Goal: Navigation & Orientation: Find specific page/section

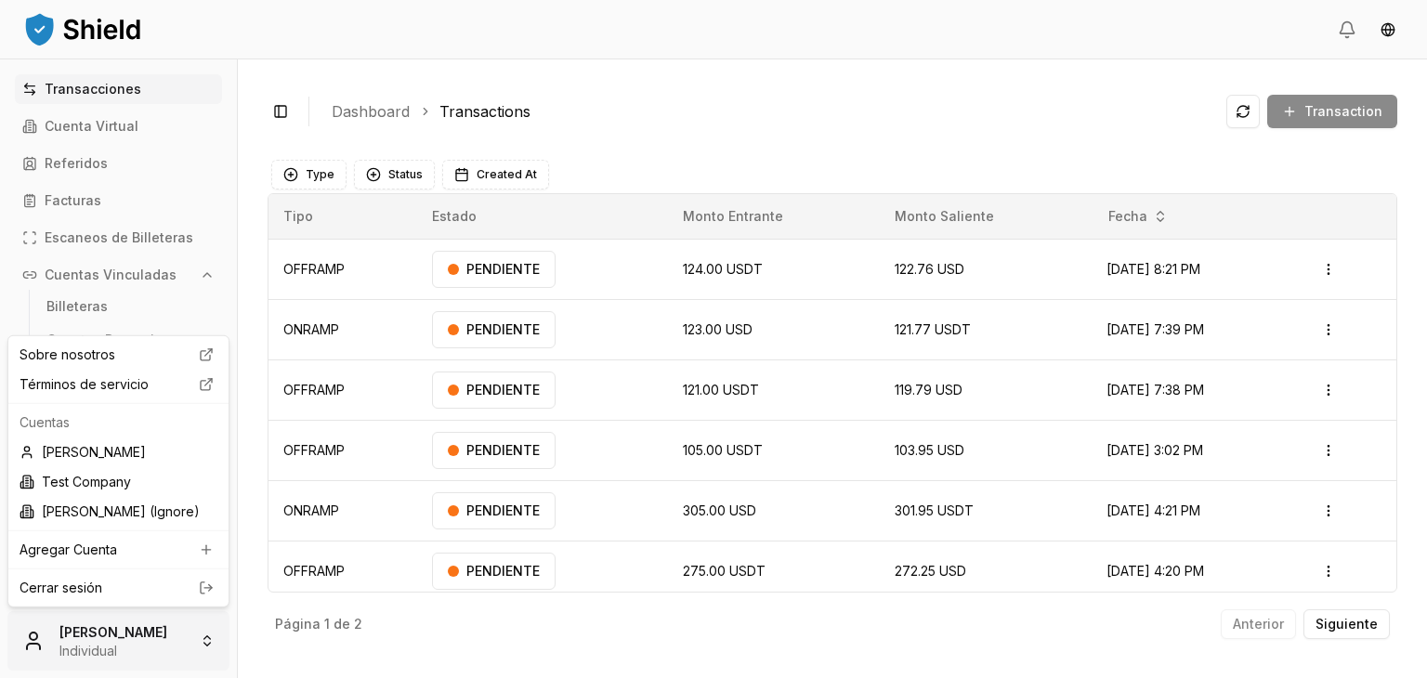
click at [100, 639] on html "Transacciones Cuenta Virtual Referidos Facturas Escaneos de Billeteras Cuentas …" at bounding box center [713, 339] width 1427 height 678
click at [145, 584] on link "Cerrar sesión" at bounding box center [119, 588] width 198 height 19
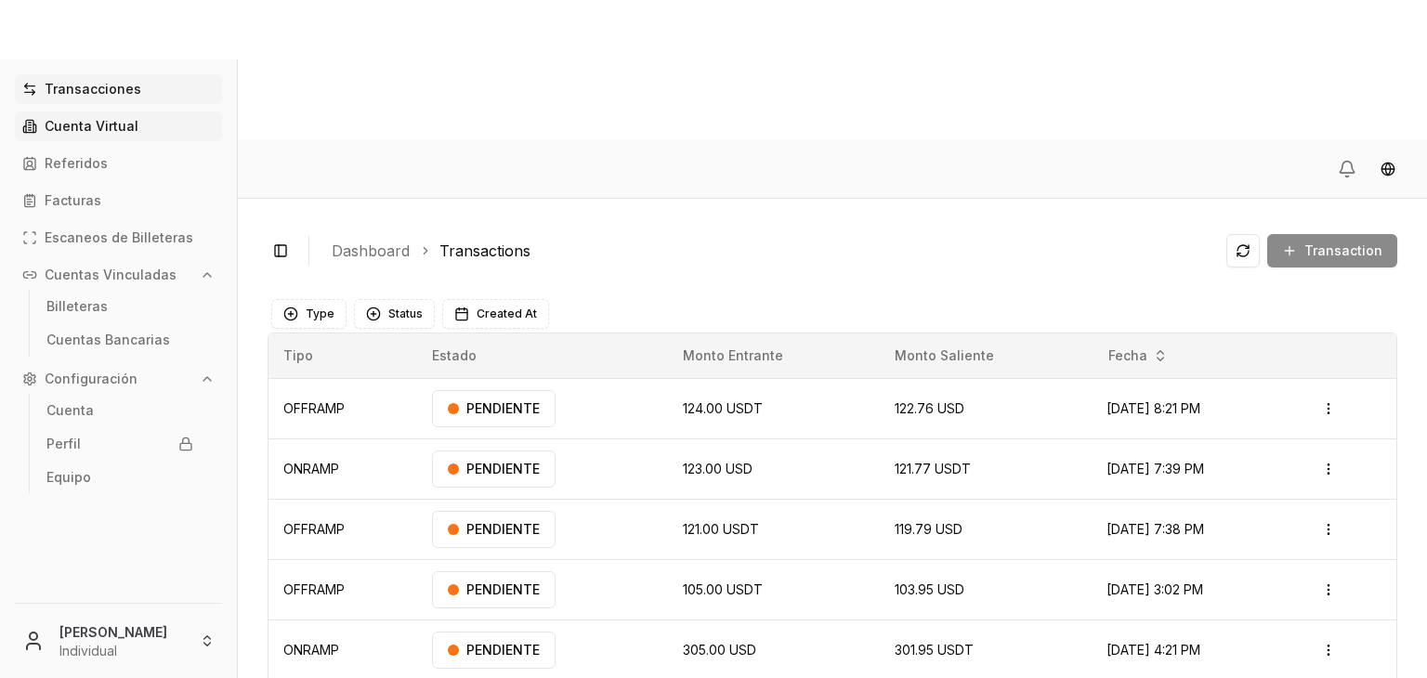
click at [99, 122] on p "Cuenta Virtual" at bounding box center [92, 126] width 94 height 13
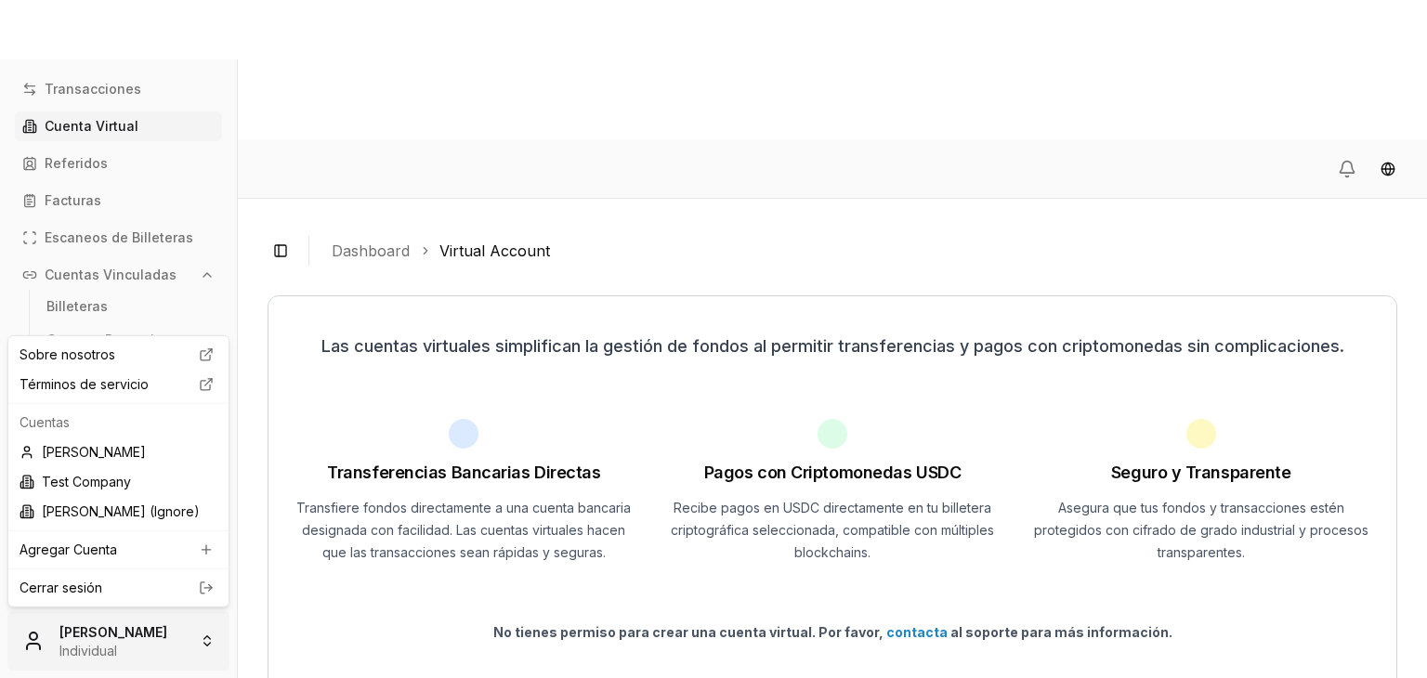
click at [174, 625] on html "Transacciones Cuenta Virtual Referidos Facturas Escaneos de Billeteras Cuentas …" at bounding box center [713, 409] width 1427 height 818
click at [167, 591] on link "Cerrar sesión" at bounding box center [119, 588] width 198 height 19
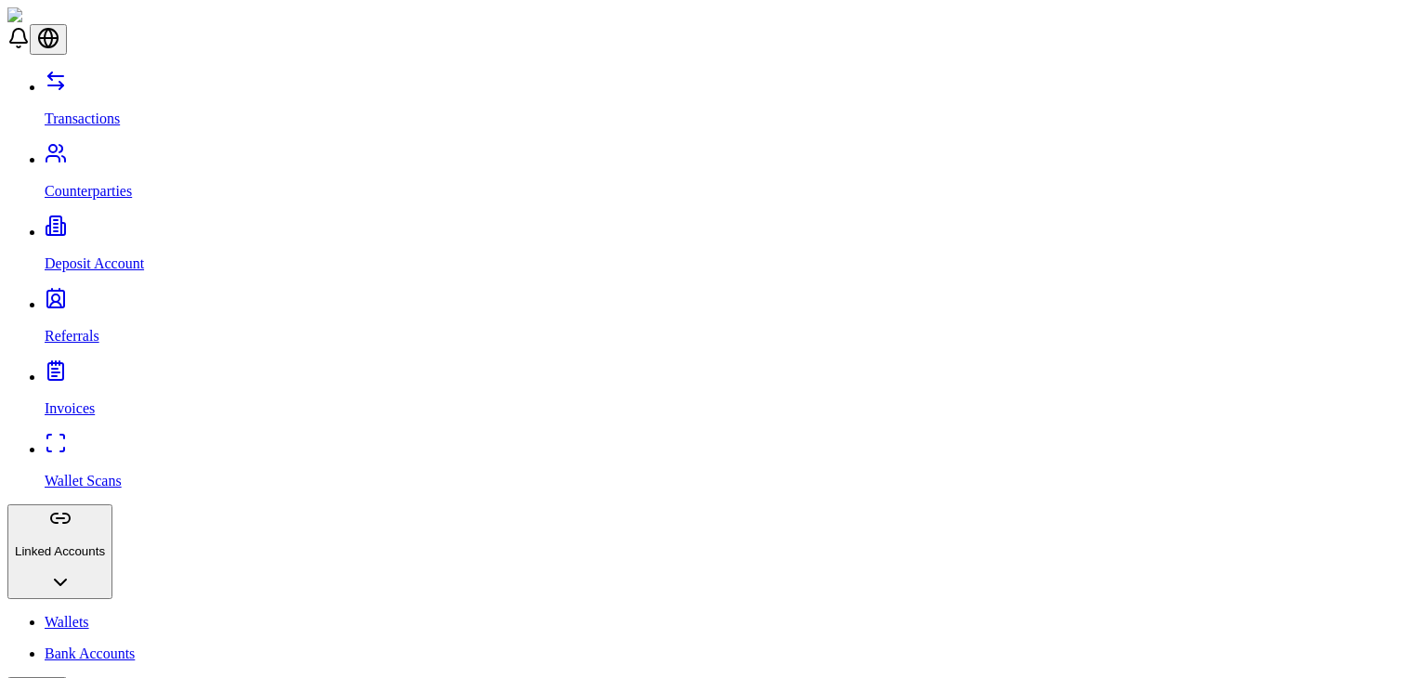
click at [98, 224] on link "Deposit Account" at bounding box center [732, 248] width 1375 height 48
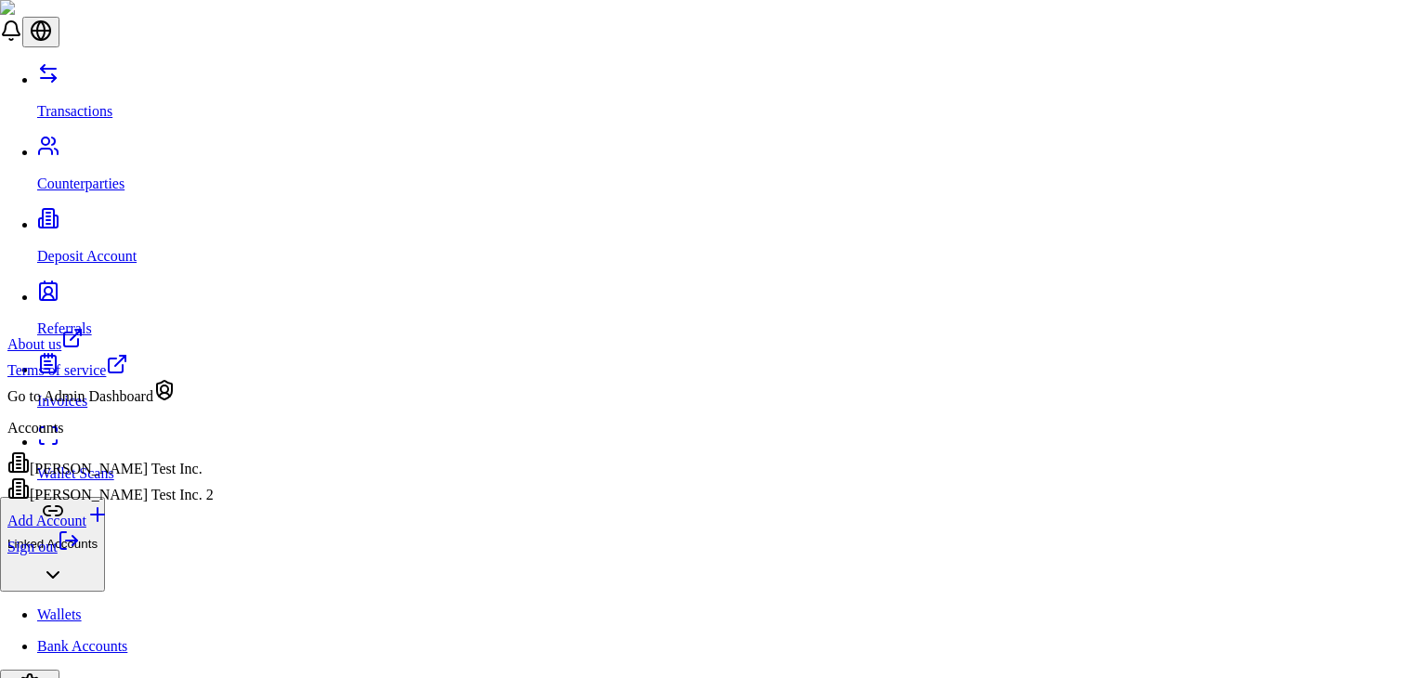
click at [140, 499] on div "[PERSON_NAME] Test Inc. 2" at bounding box center [110, 491] width 206 height 26
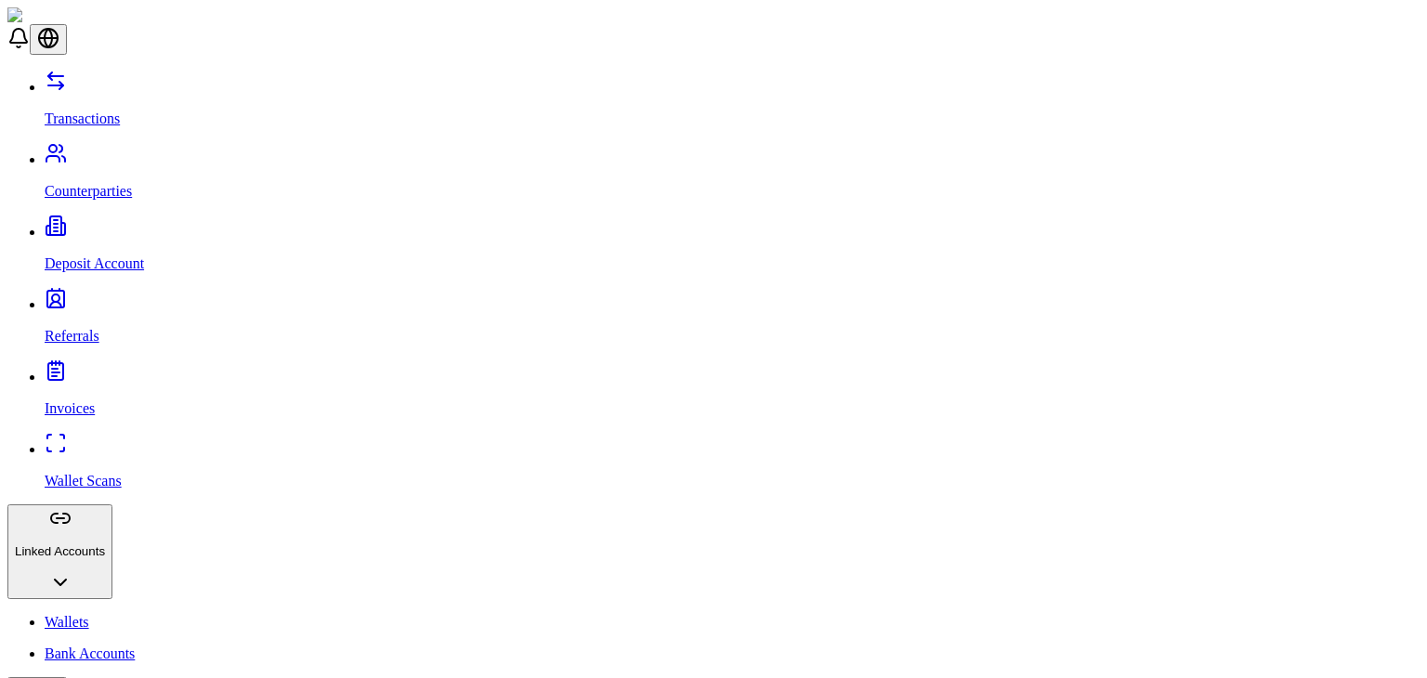
click at [103, 183] on p "Counterparties" at bounding box center [732, 191] width 1375 height 17
click at [93, 256] on p "Deposit Account" at bounding box center [732, 264] width 1375 height 17
